Goal: Transaction & Acquisition: Purchase product/service

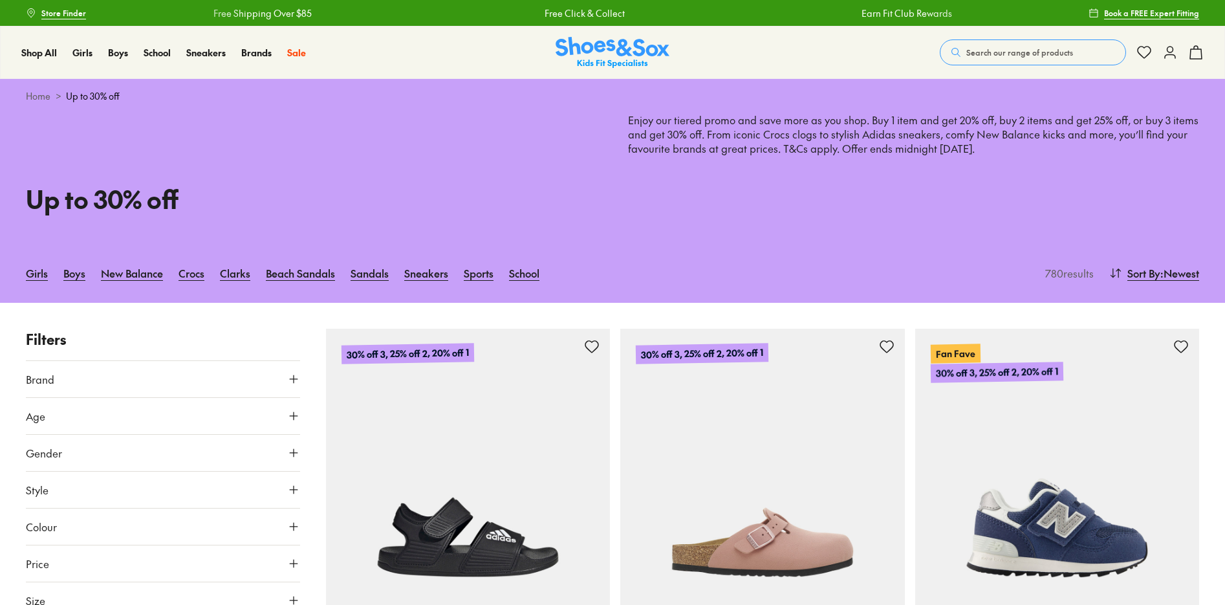
click at [1017, 55] on span "Search our range of products" at bounding box center [1019, 53] width 107 height 12
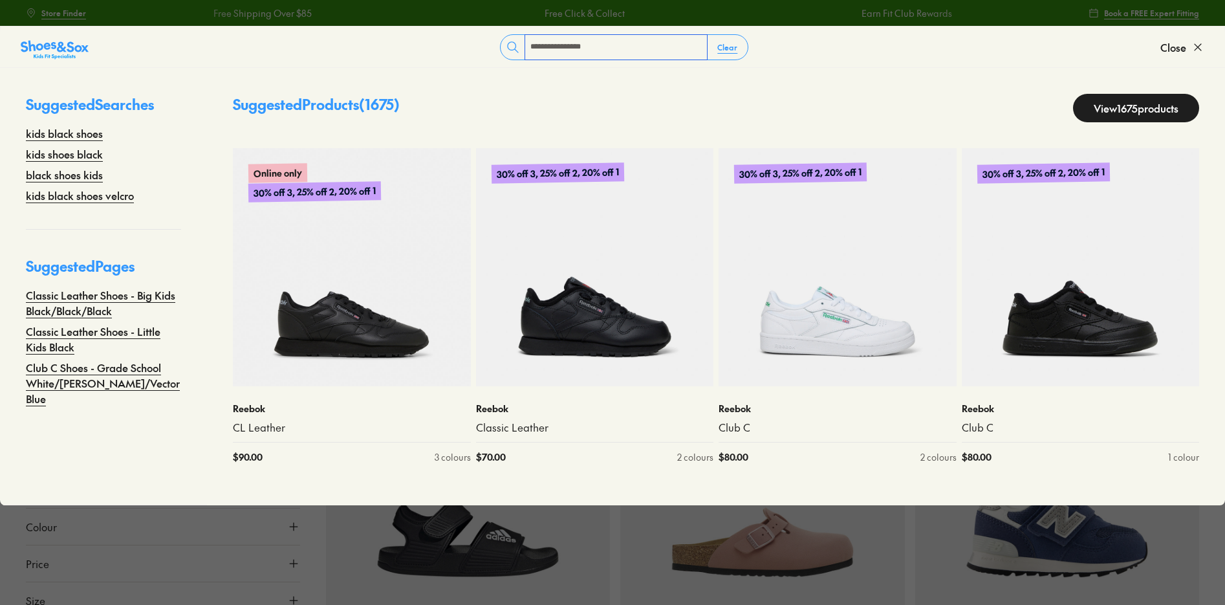
type input "**********"
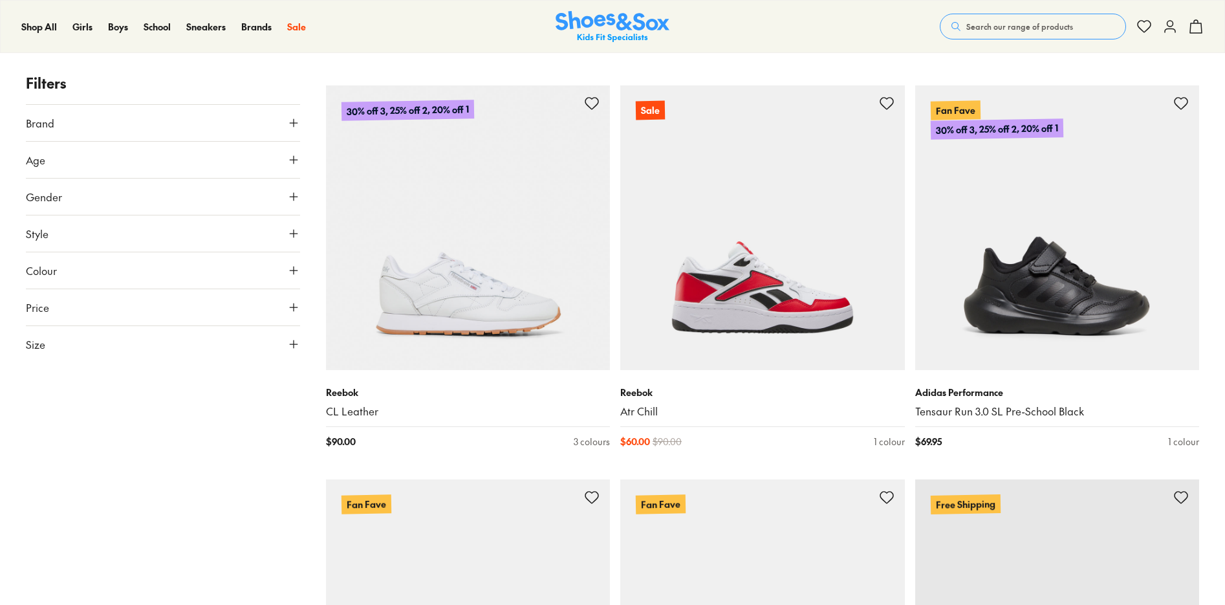
scroll to position [1286, 0]
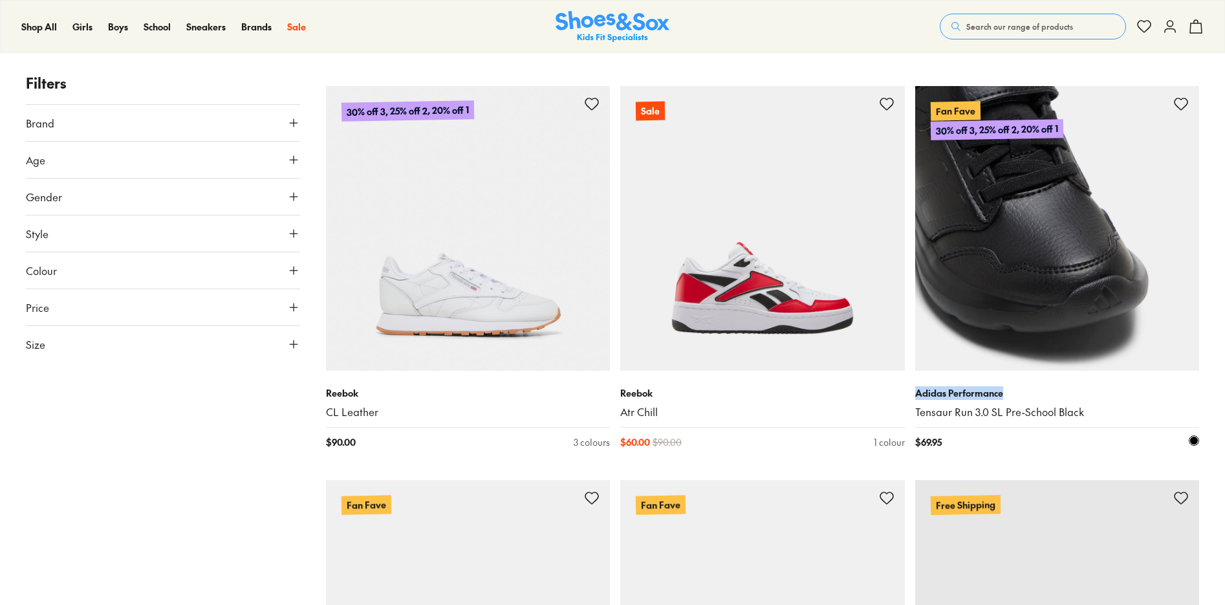
drag, startPoint x: 917, startPoint y: 393, endPoint x: 1021, endPoint y: 388, distance: 104.3
click at [1021, 388] on p "Adidas Performance" at bounding box center [1057, 393] width 285 height 14
copy p "Adidas Performance"
